Goal: Find specific page/section: Find specific page/section

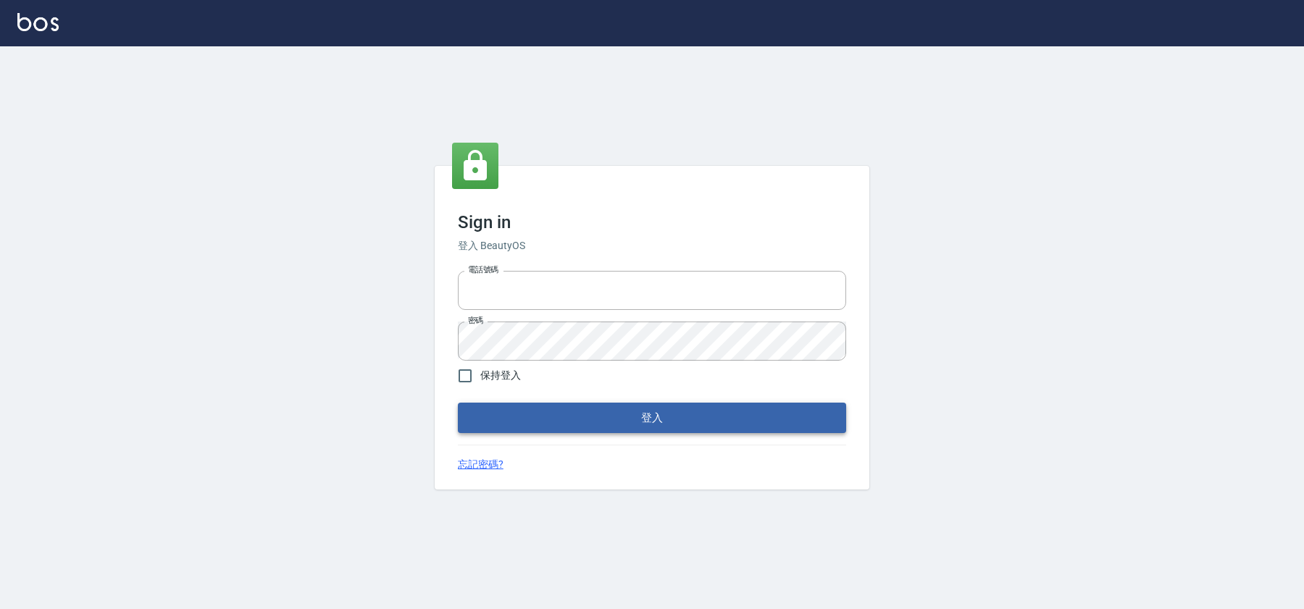
type input "0931222924"
click at [741, 411] on button "登入" at bounding box center [652, 418] width 388 height 30
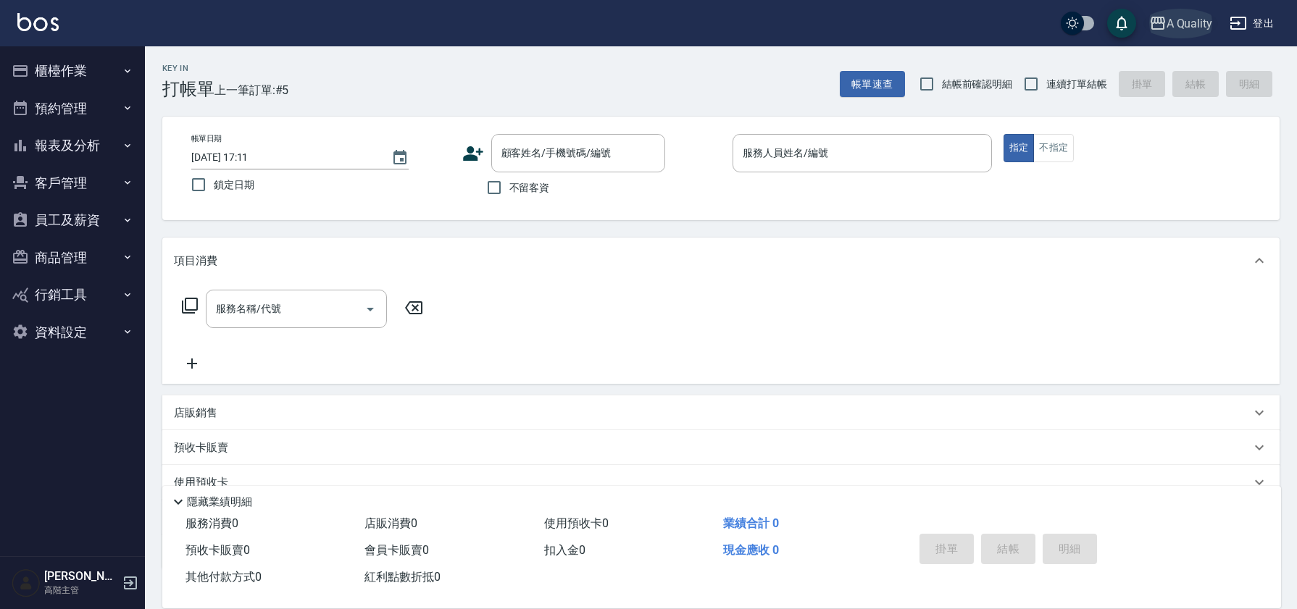
click at [1200, 25] on div "A Quality" at bounding box center [1189, 23] width 46 height 18
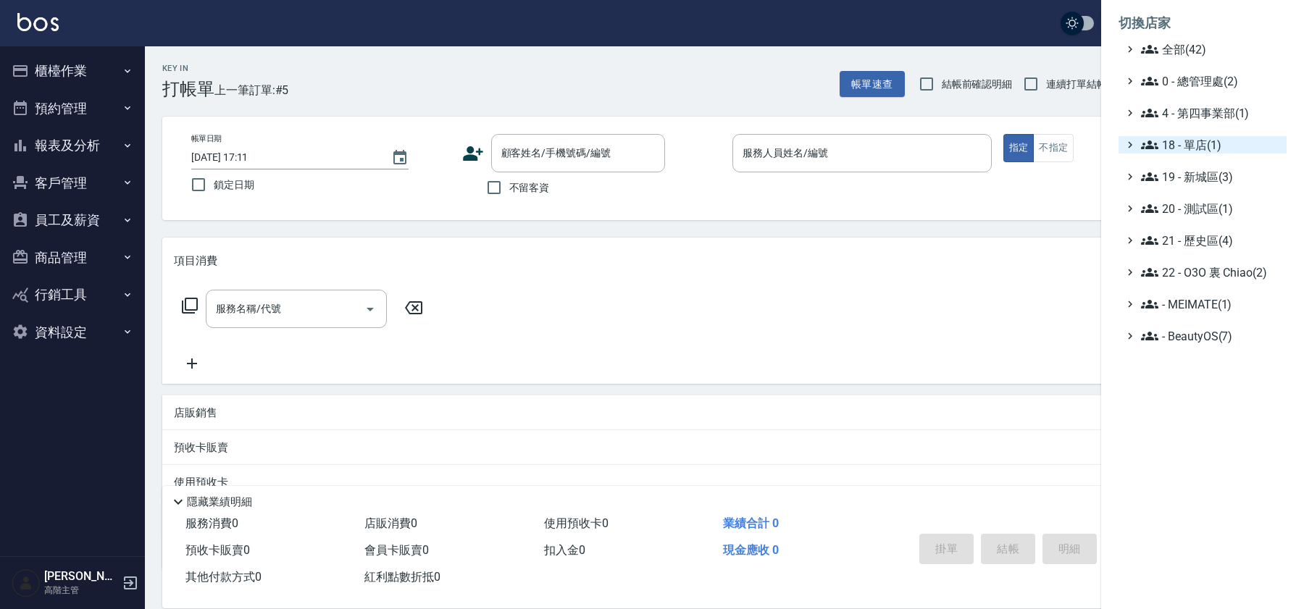
click at [1194, 149] on span "18 - 單店(1)" at bounding box center [1211, 144] width 140 height 17
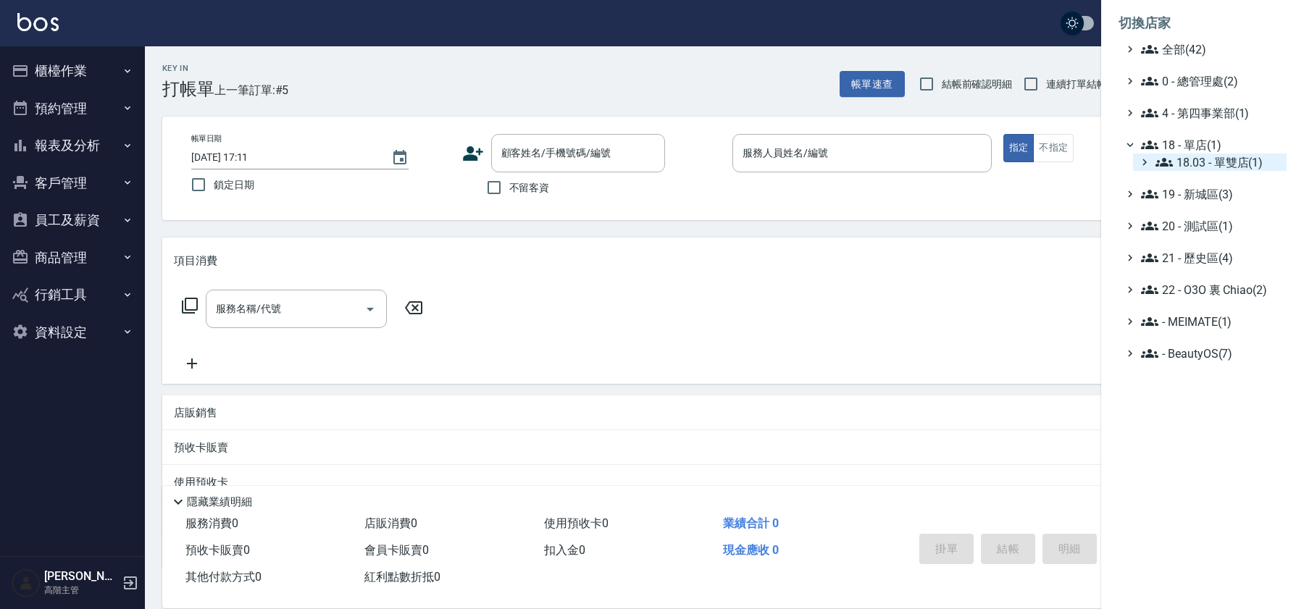
click at [1185, 162] on span "18.03 - 單雙店(1)" at bounding box center [1217, 162] width 125 height 17
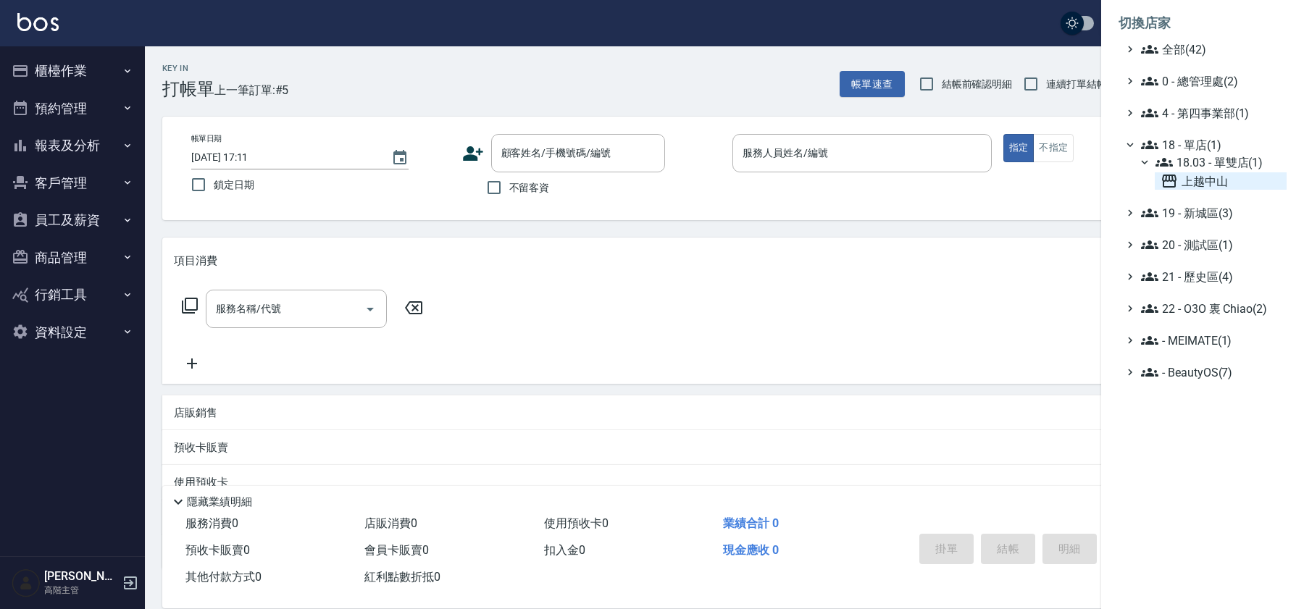
click at [1177, 178] on icon at bounding box center [1168, 180] width 17 height 17
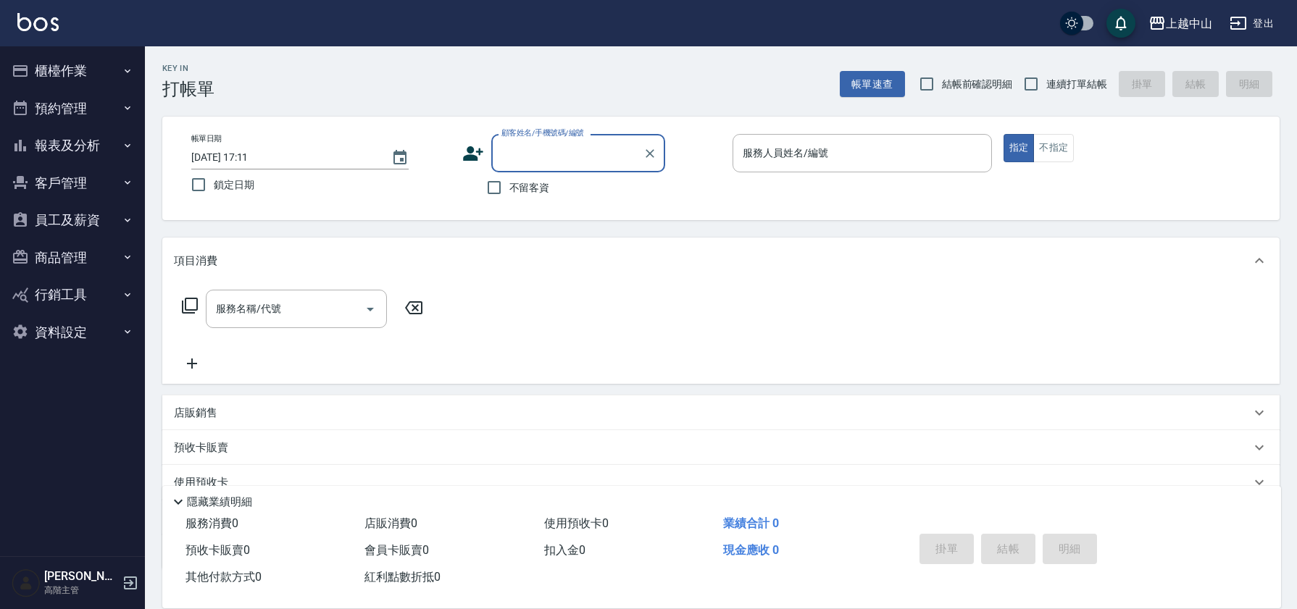
click at [83, 180] on button "客戶管理" at bounding box center [72, 183] width 133 height 38
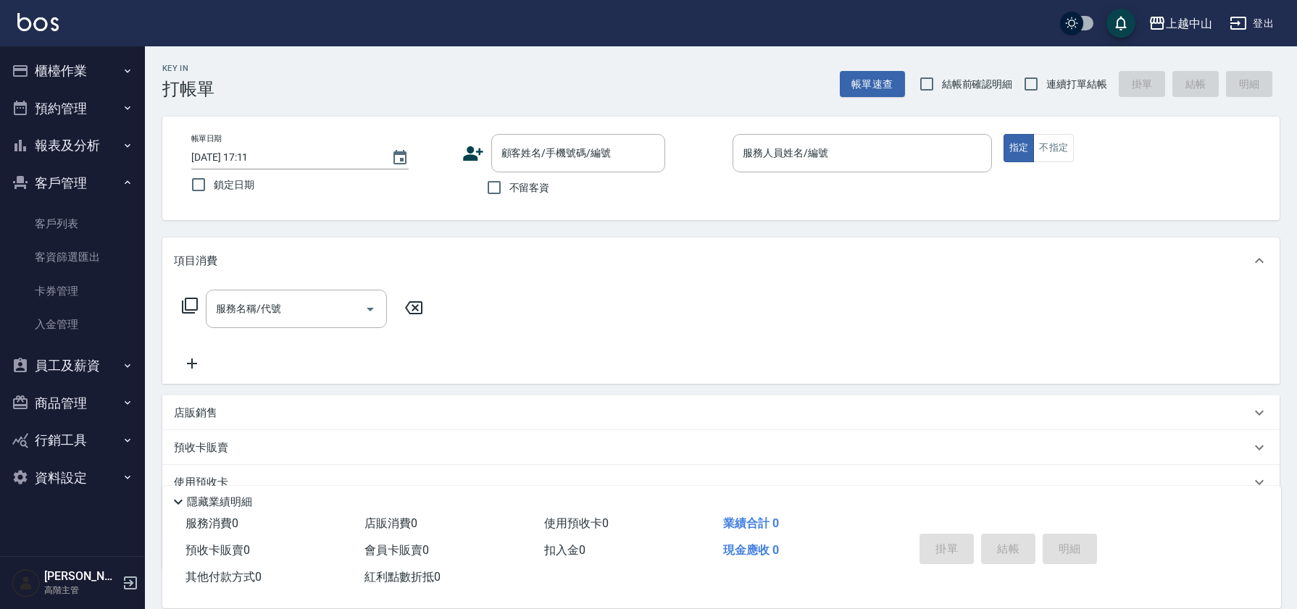
click at [83, 180] on button "客戶管理" at bounding box center [72, 183] width 133 height 38
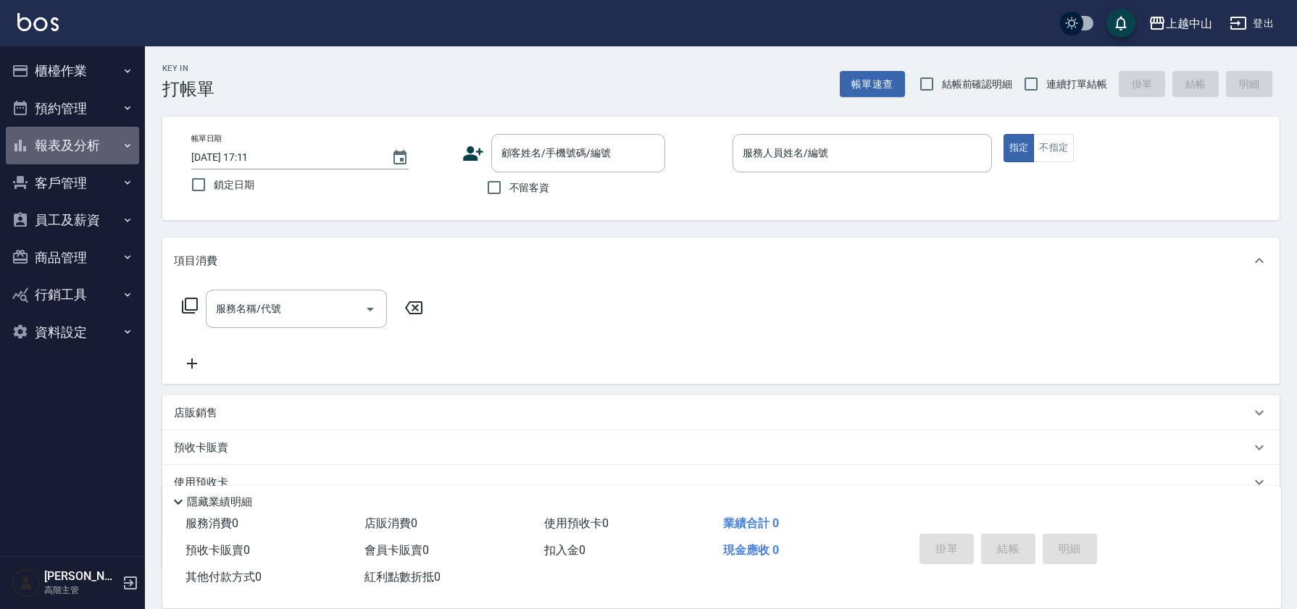
click at [100, 148] on button "報表及分析" at bounding box center [72, 146] width 133 height 38
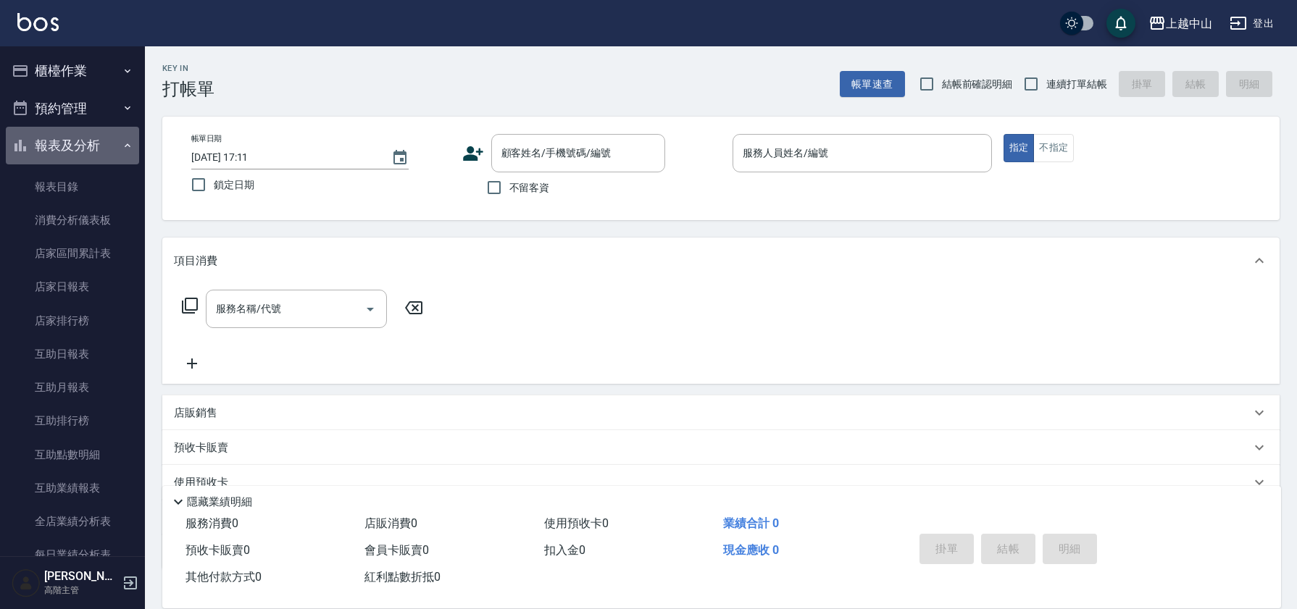
click at [100, 148] on button "報表及分析" at bounding box center [72, 146] width 133 height 38
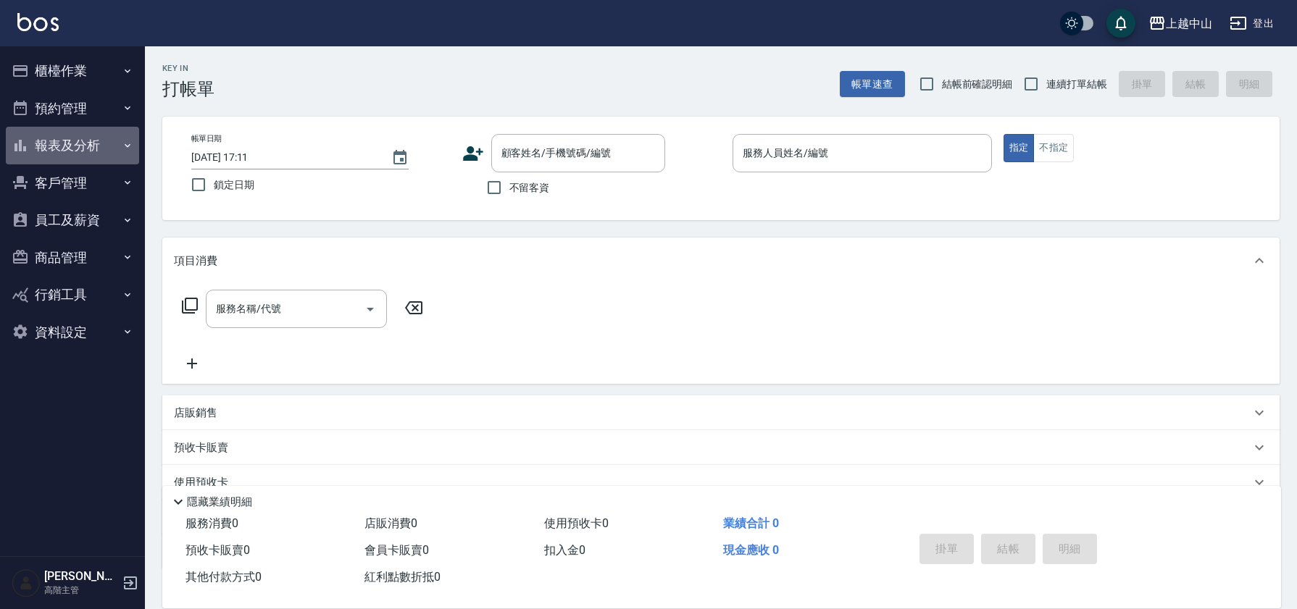
click at [105, 143] on button "報表及分析" at bounding box center [72, 146] width 133 height 38
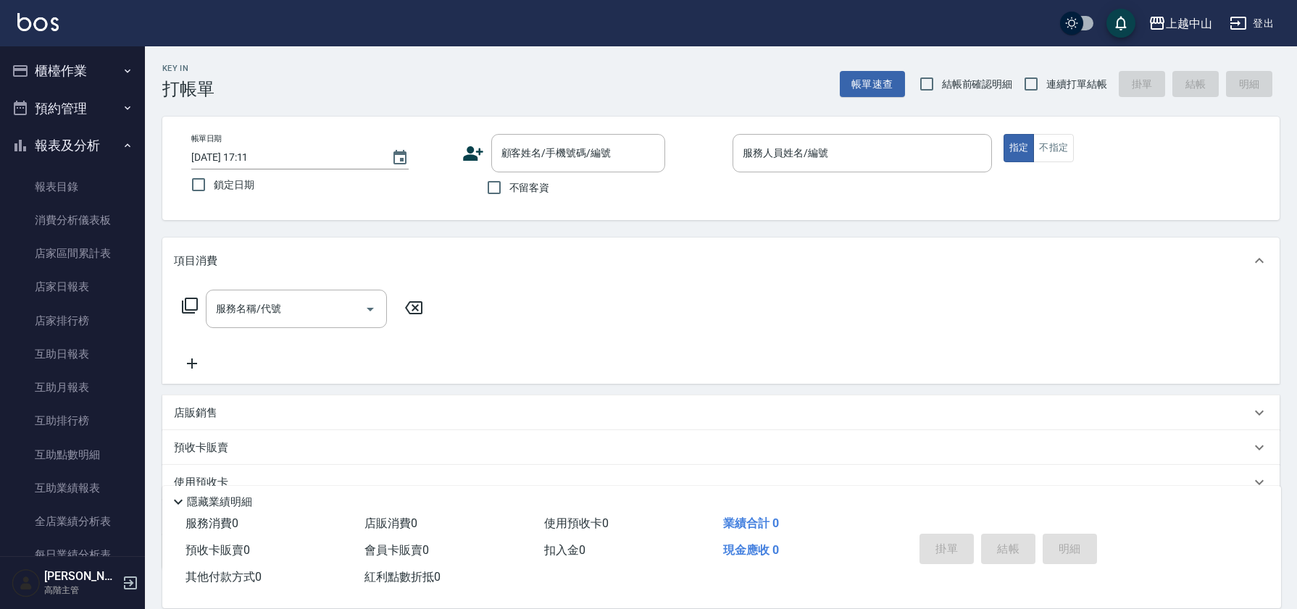
click at [105, 143] on button "報表及分析" at bounding box center [72, 146] width 133 height 38
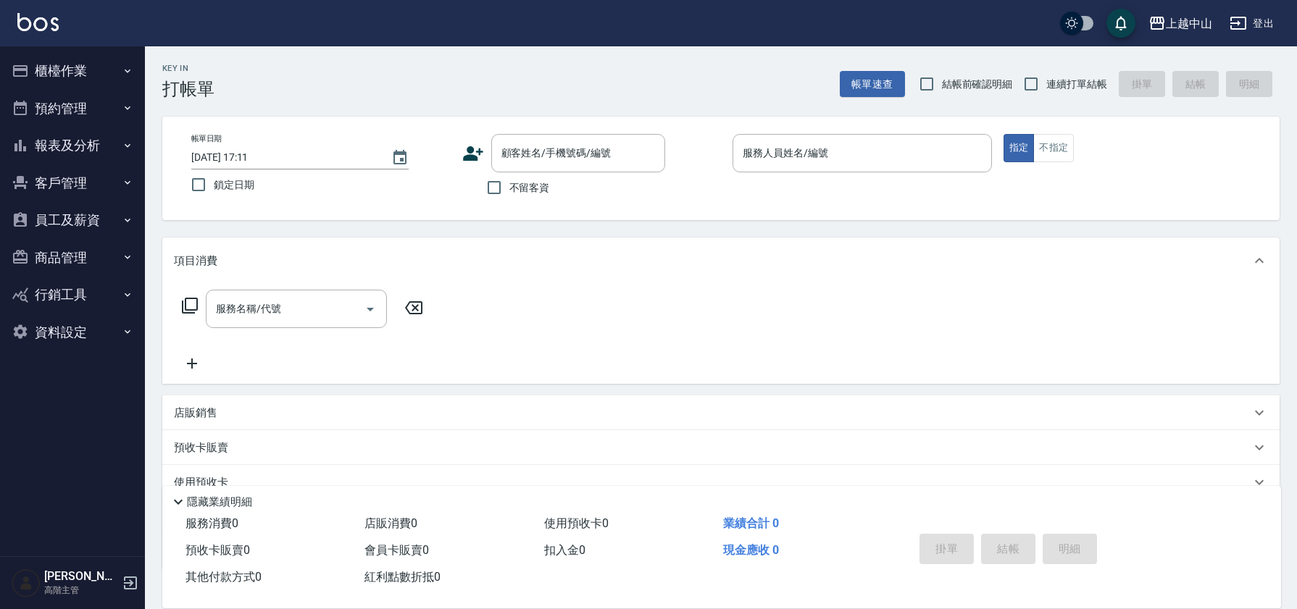
click at [105, 143] on button "報表及分析" at bounding box center [72, 146] width 133 height 38
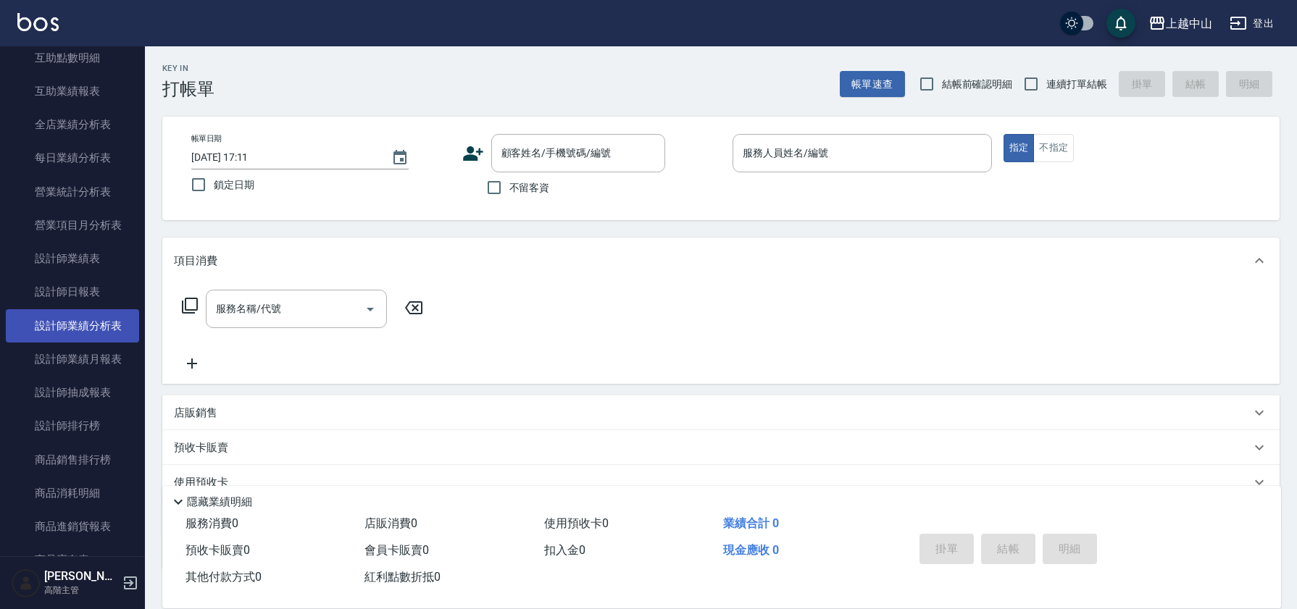
scroll to position [401, 0]
click at [95, 324] on link "設計師業績分析表" at bounding box center [72, 322] width 133 height 33
